Goal: Information Seeking & Learning: Learn about a topic

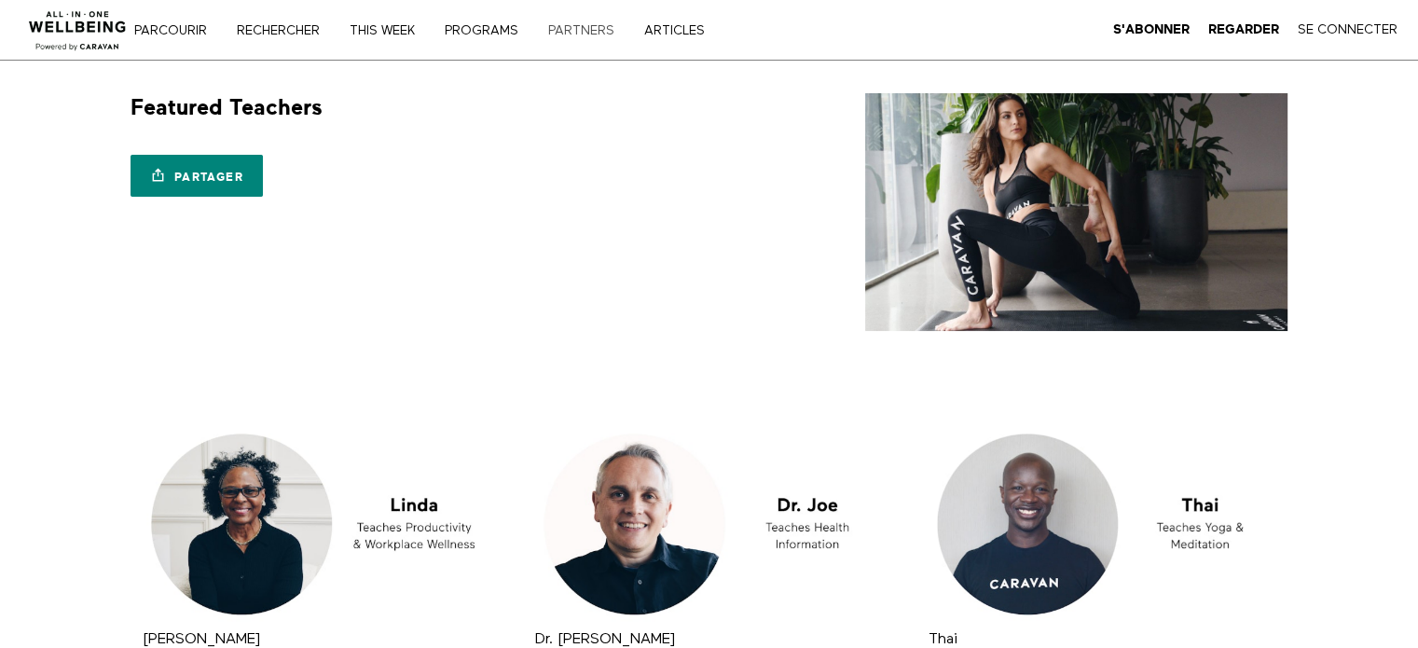
click at [599, 31] on link "PARTNERS" at bounding box center [587, 30] width 92 height 13
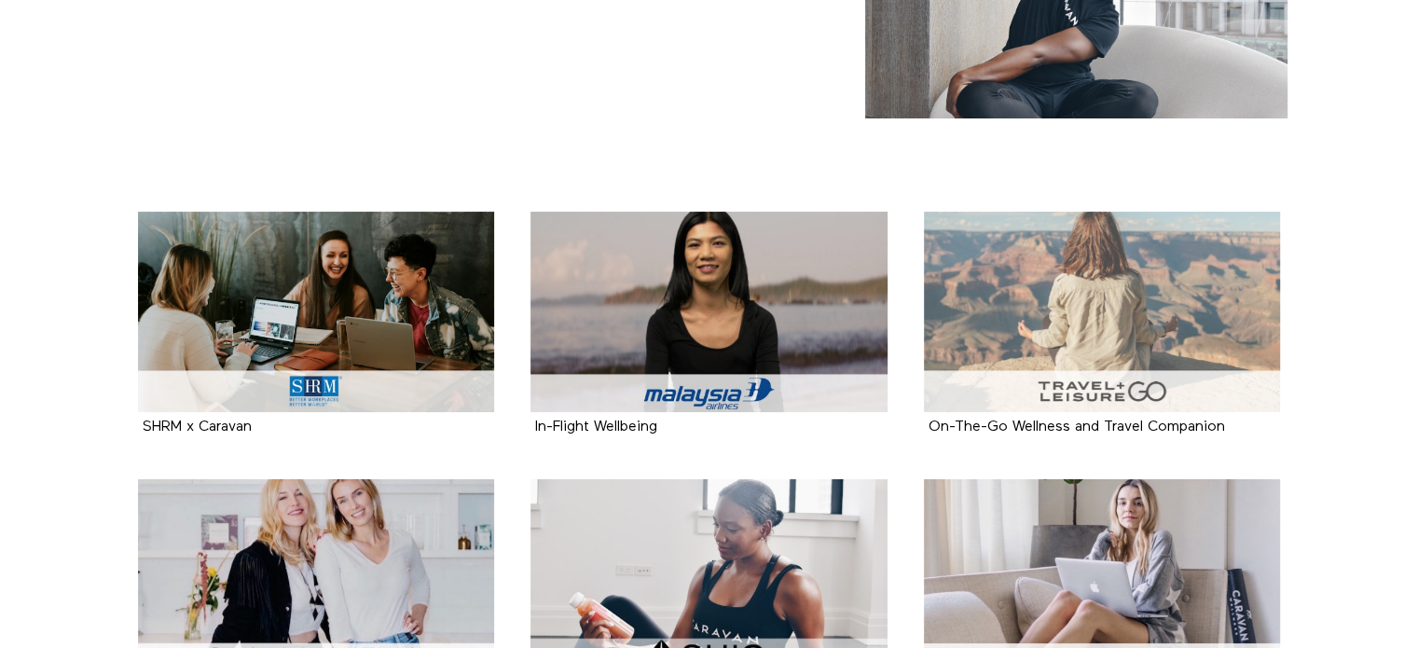
scroll to position [214, 0]
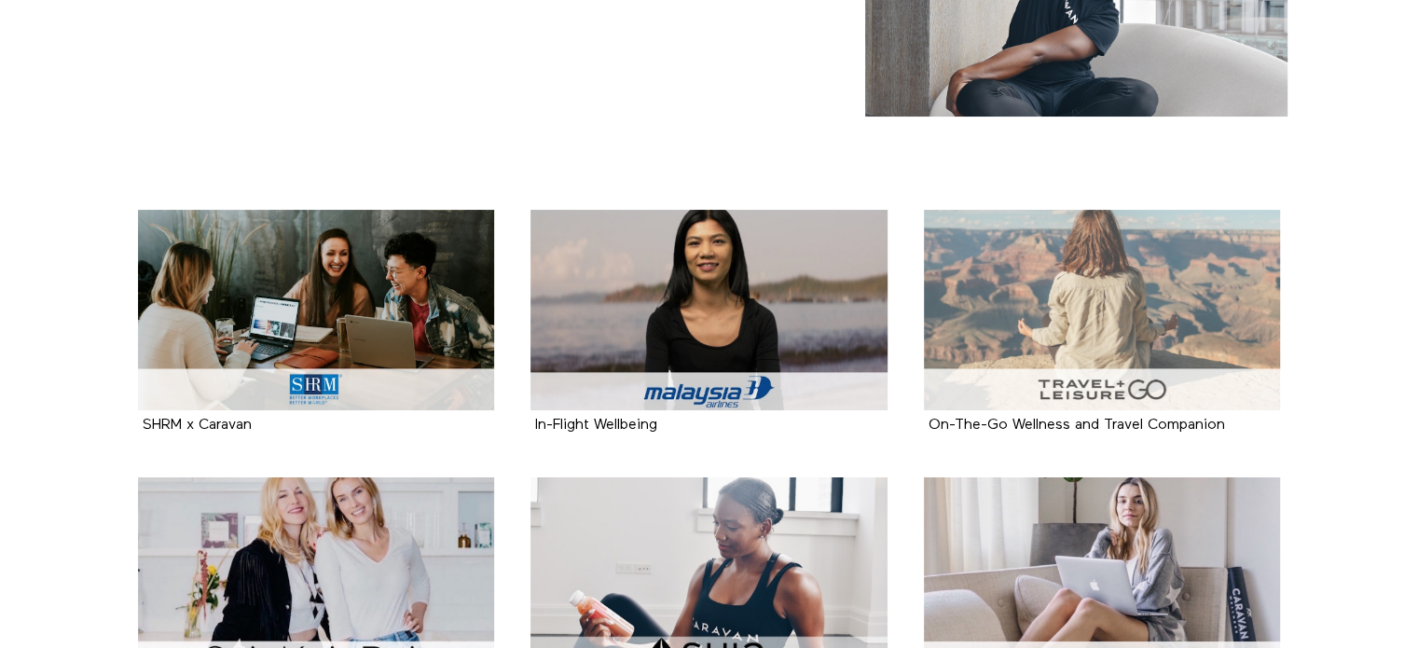
click at [1094, 353] on div at bounding box center [1102, 310] width 357 height 200
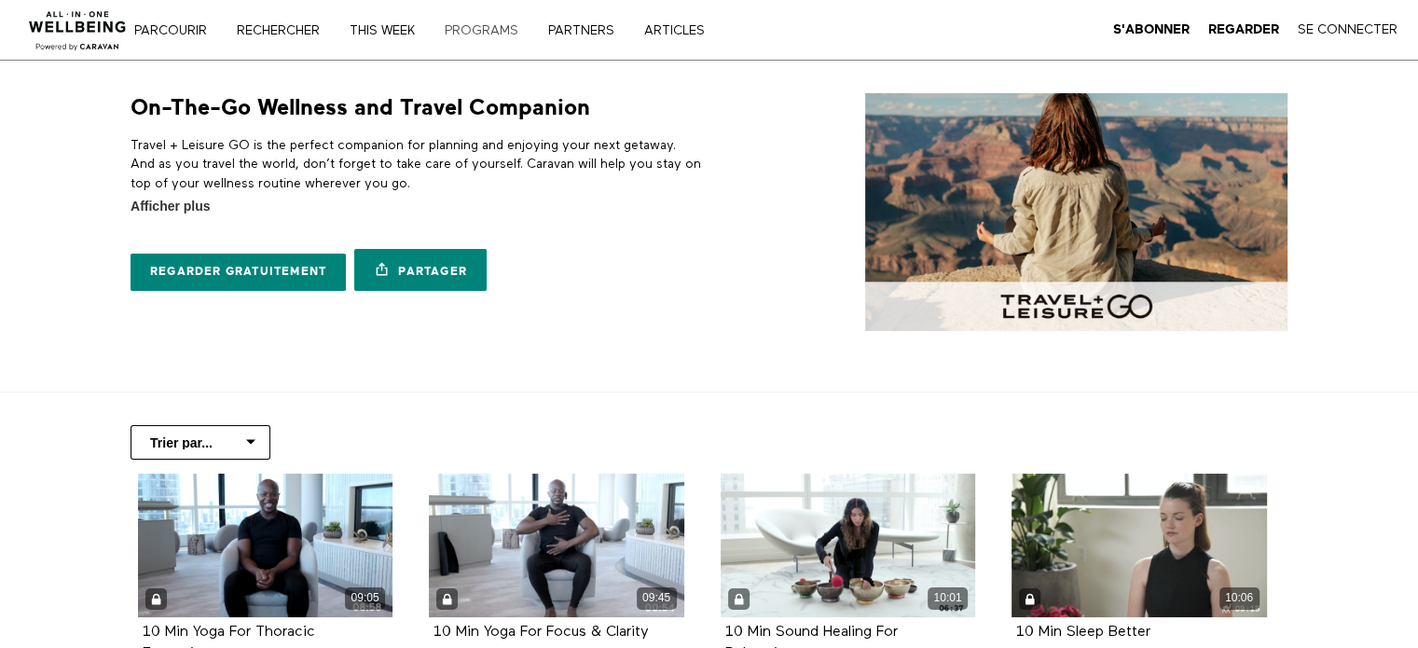
click at [496, 24] on link "PROGRAMS" at bounding box center [488, 30] width 100 height 13
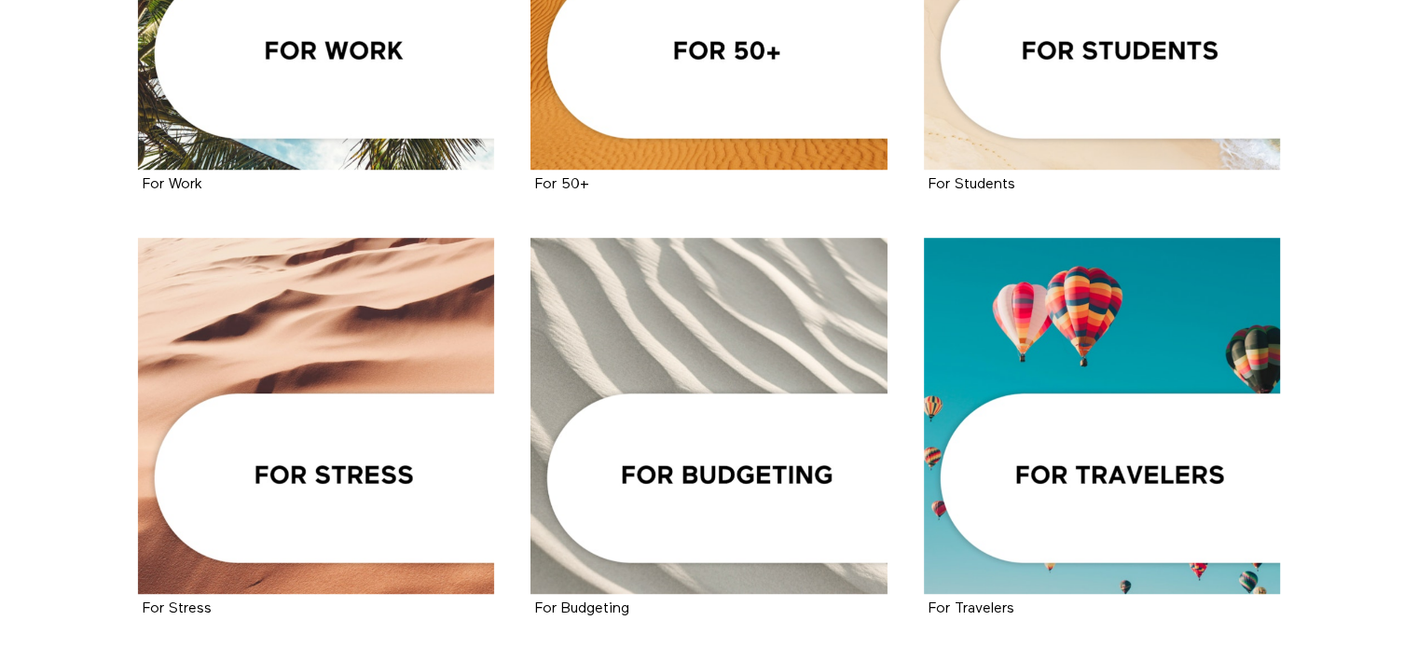
scroll to position [1032, 0]
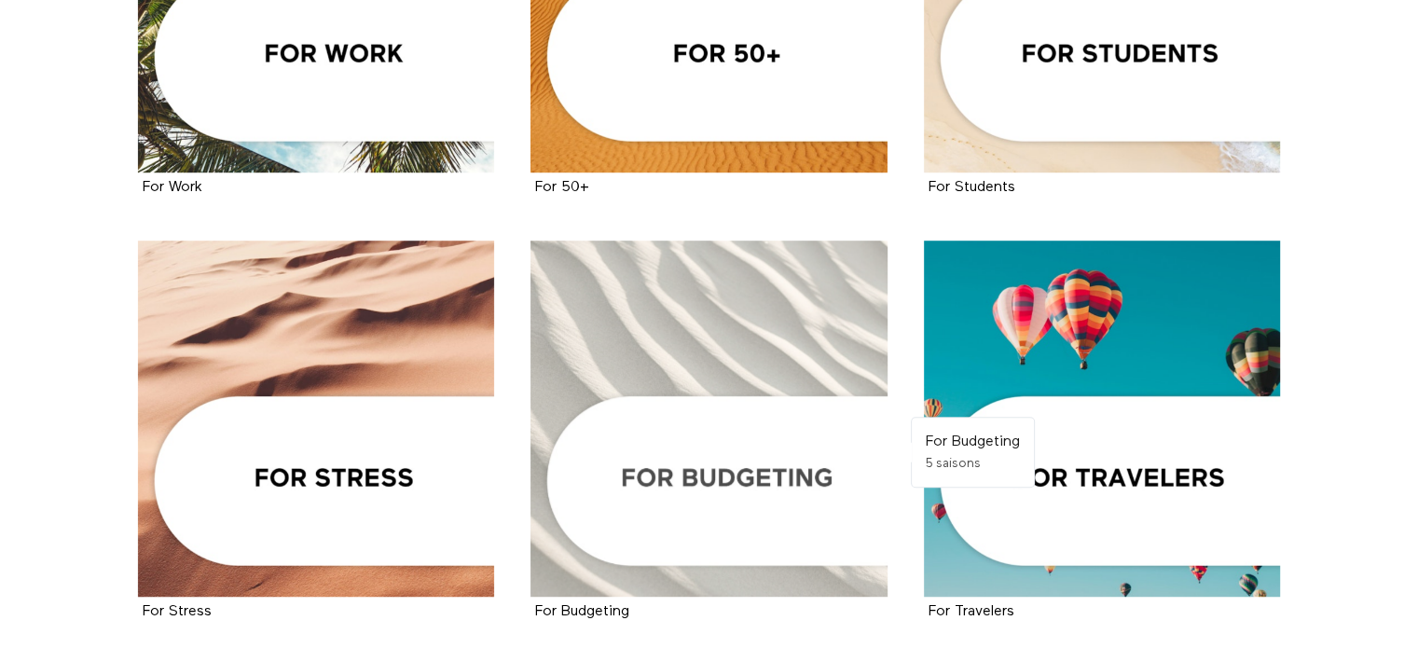
click at [755, 496] on div at bounding box center [708, 418] width 357 height 357
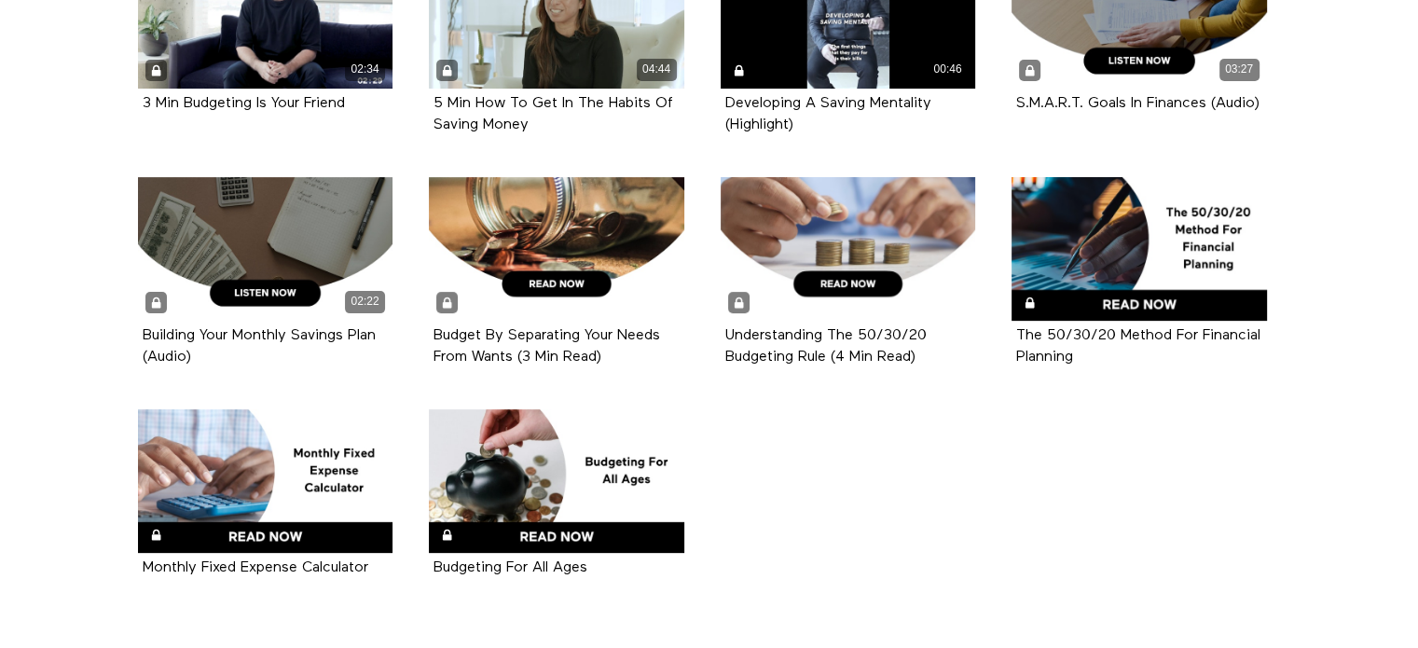
scroll to position [531, 0]
